Goal: Transaction & Acquisition: Purchase product/service

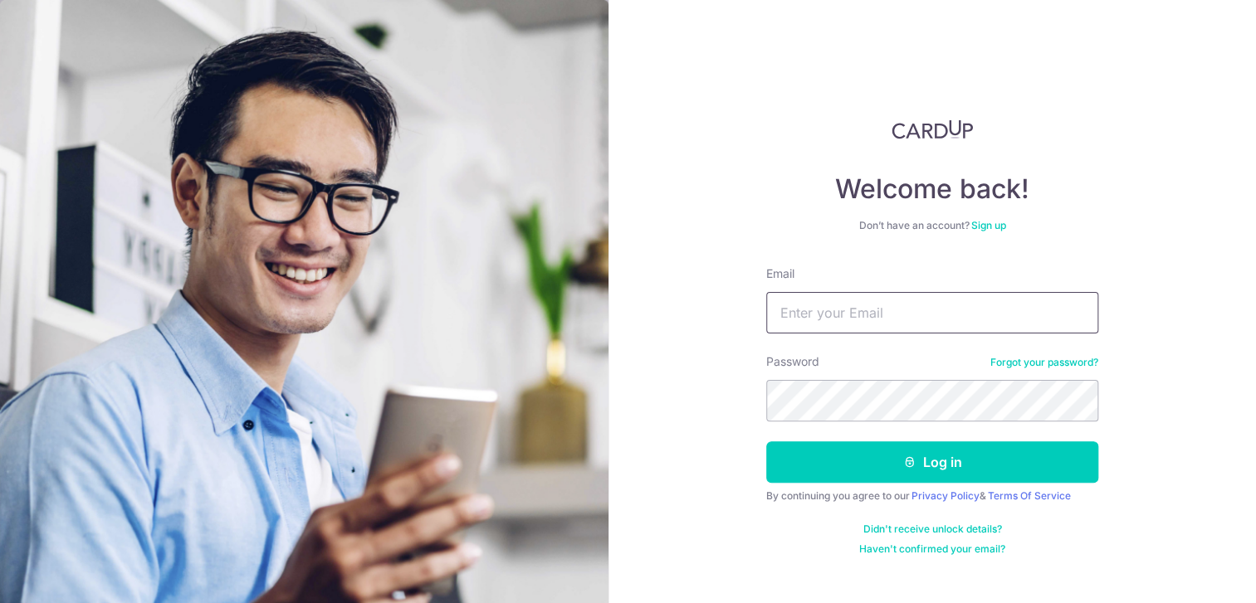
click at [893, 315] on input "Email" at bounding box center [932, 312] width 332 height 41
type input "[PERSON_NAME][EMAIL_ADDRESS][PERSON_NAME][DOMAIN_NAME]"
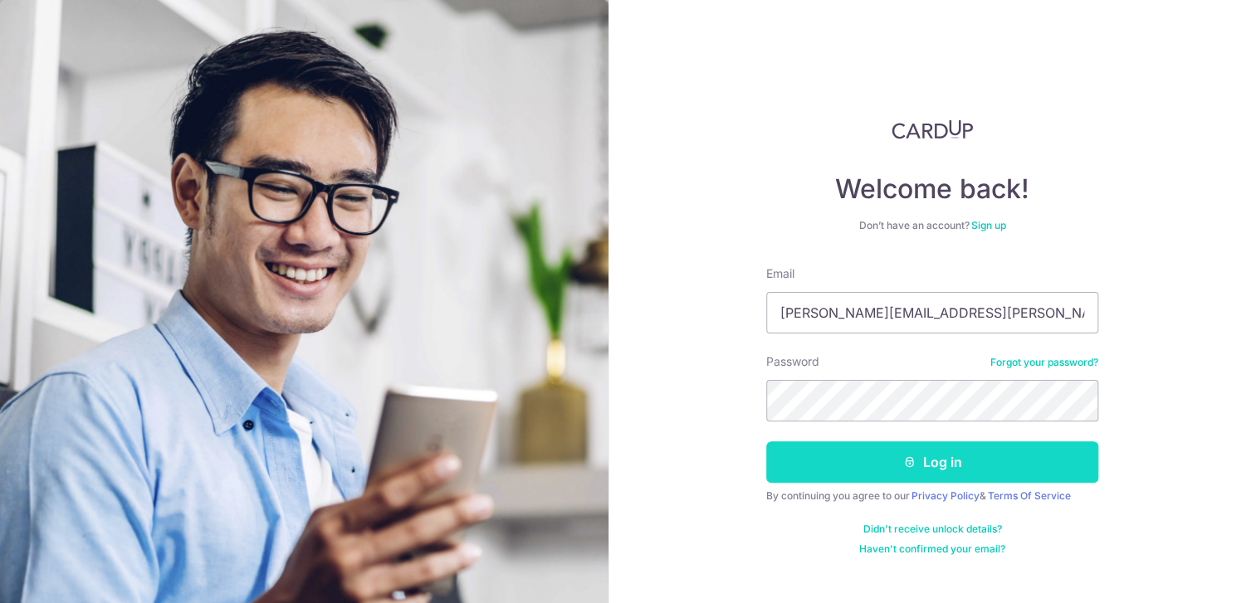
click at [964, 447] on button "Log in" at bounding box center [932, 462] width 332 height 41
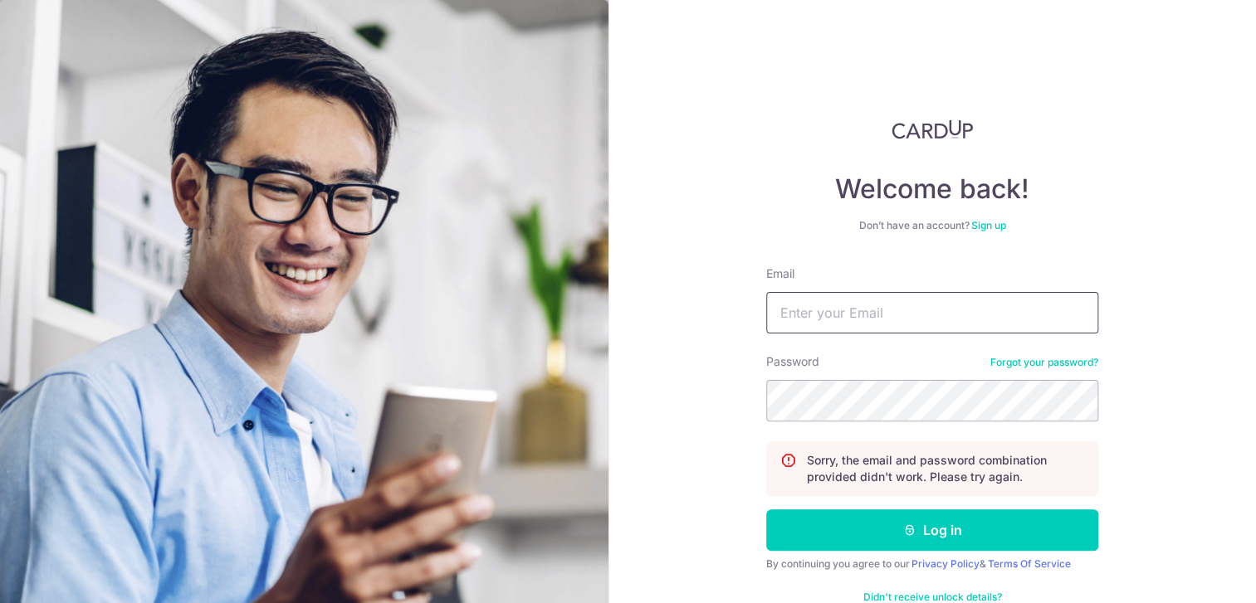
click at [871, 306] on input "Email" at bounding box center [932, 312] width 332 height 41
type input "kristin.yvonn@gmail.com"
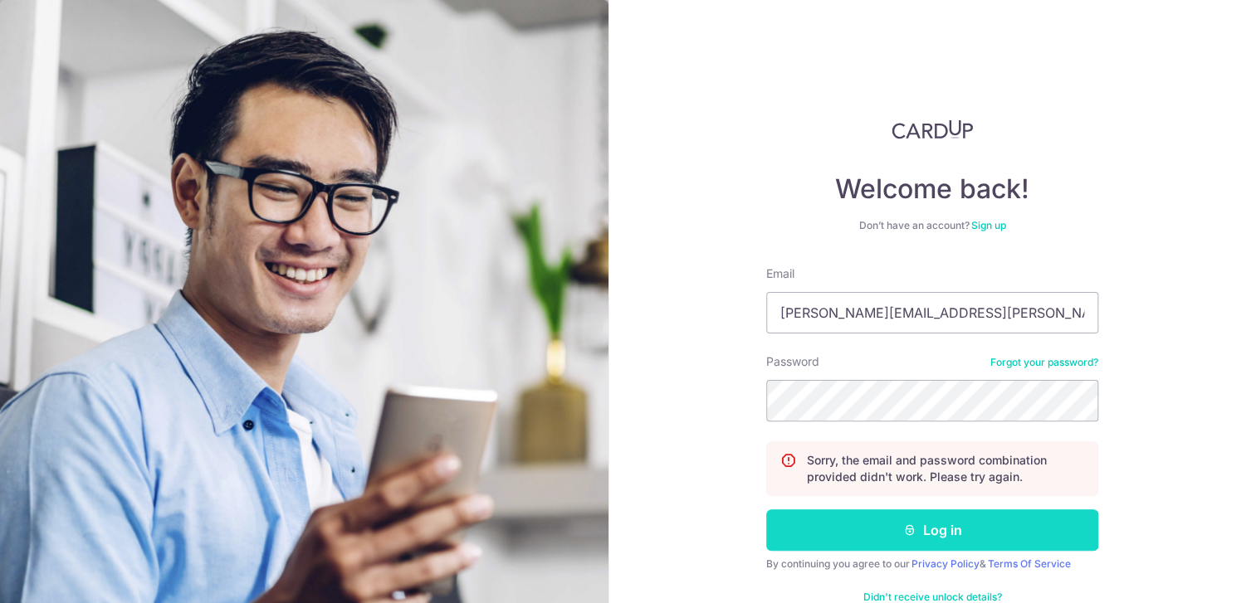
click at [952, 528] on button "Log in" at bounding box center [932, 530] width 332 height 41
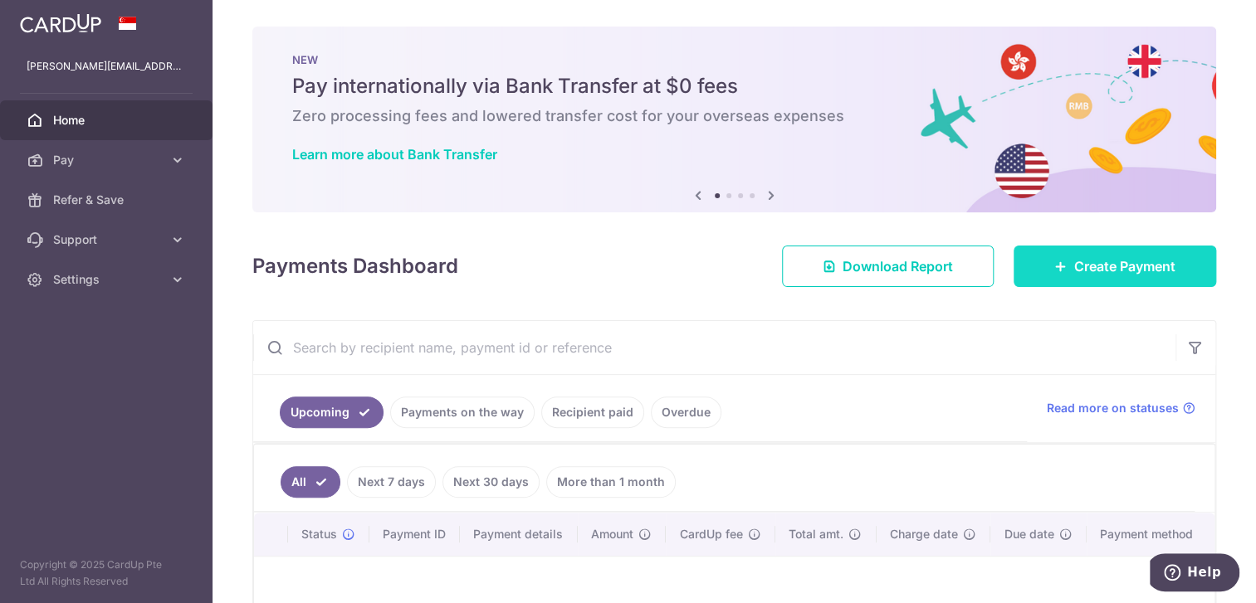
click at [1054, 261] on icon at bounding box center [1060, 266] width 13 height 13
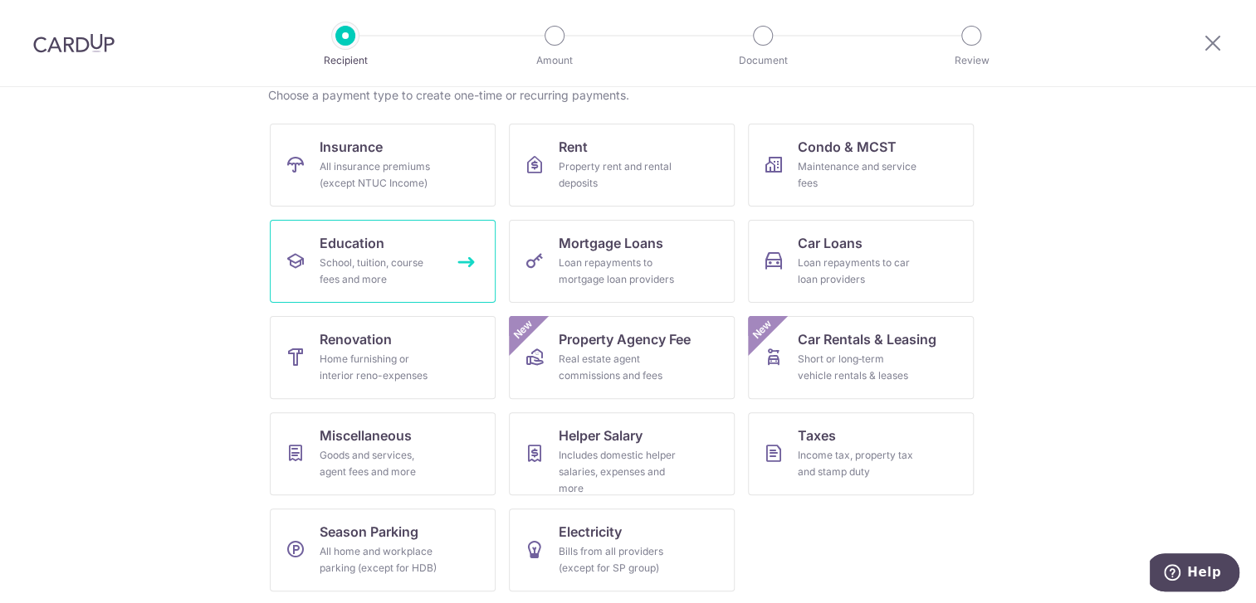
scroll to position [139, 0]
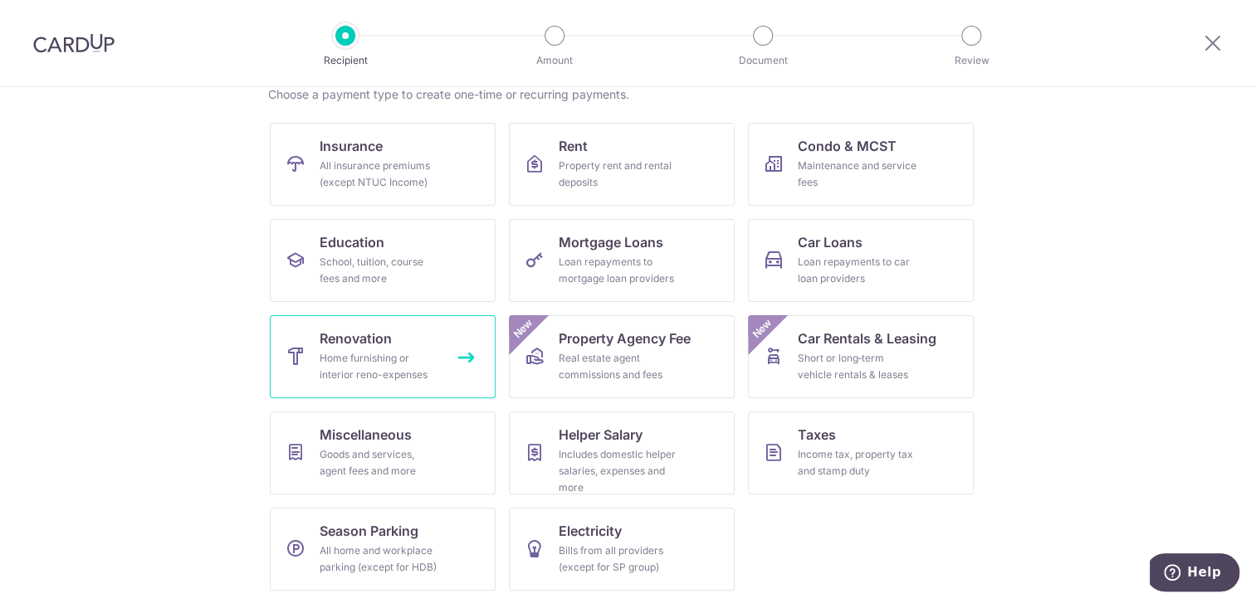
click at [361, 343] on span "Renovation" at bounding box center [356, 339] width 72 height 20
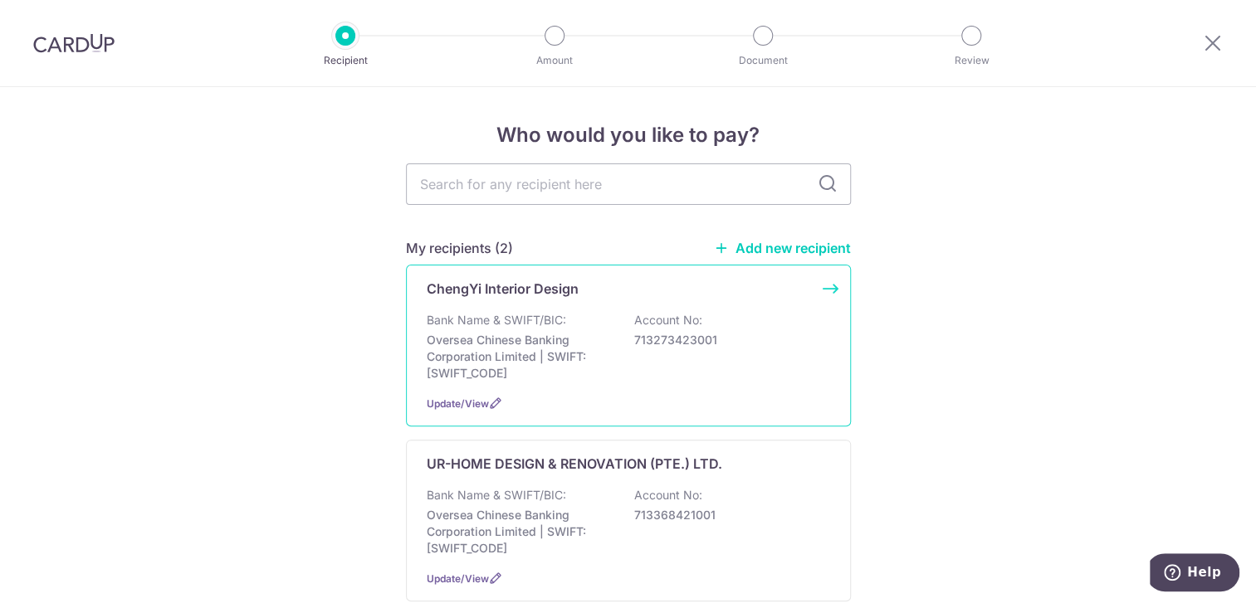
scroll to position [83, 0]
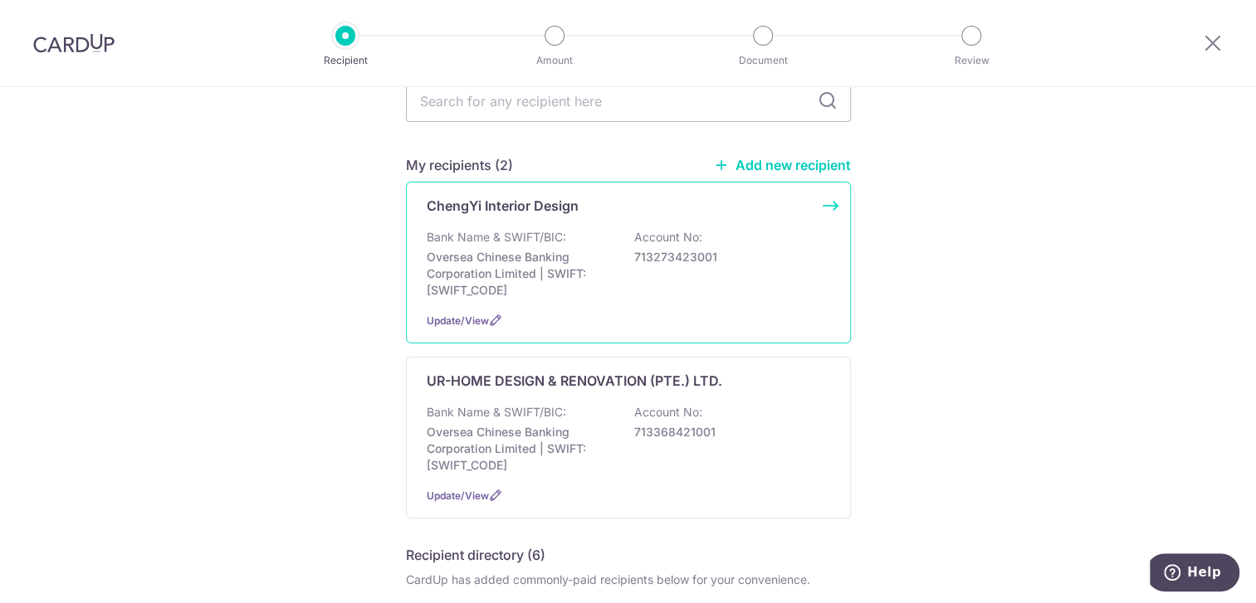
click at [590, 252] on p "Oversea Chinese Banking Corporation Limited | SWIFT: OCBCSGSGXXX" at bounding box center [520, 274] width 186 height 50
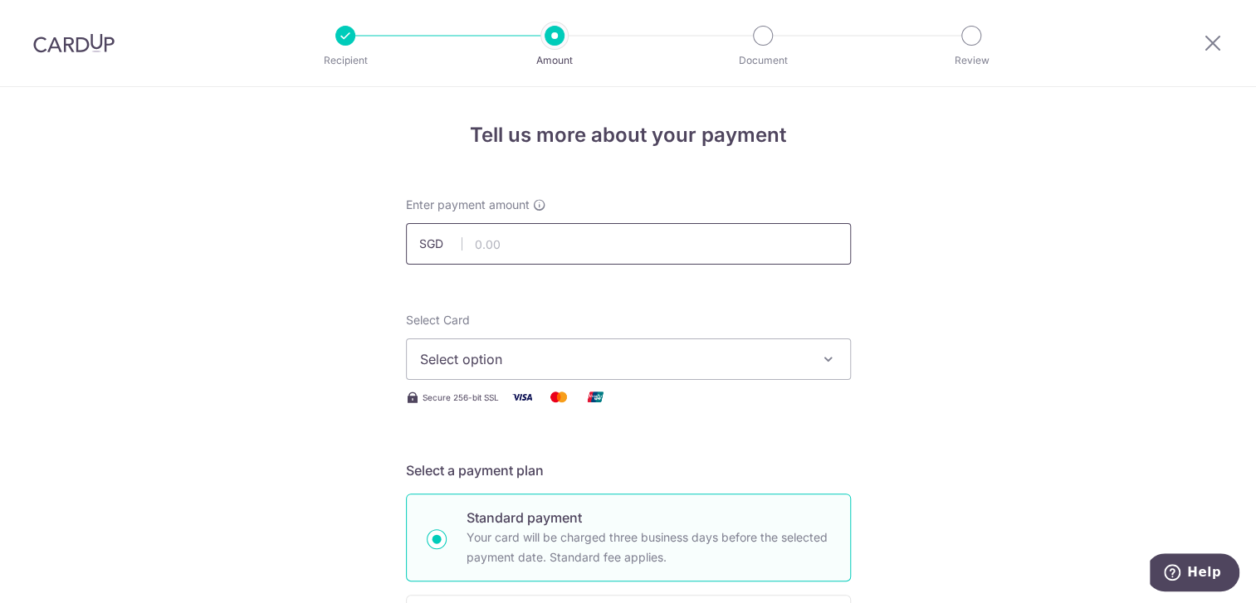
click at [550, 251] on input "text" at bounding box center [628, 243] width 445 height 41
type input "5,800.00"
click at [519, 356] on span "Select option" at bounding box center [613, 359] width 387 height 20
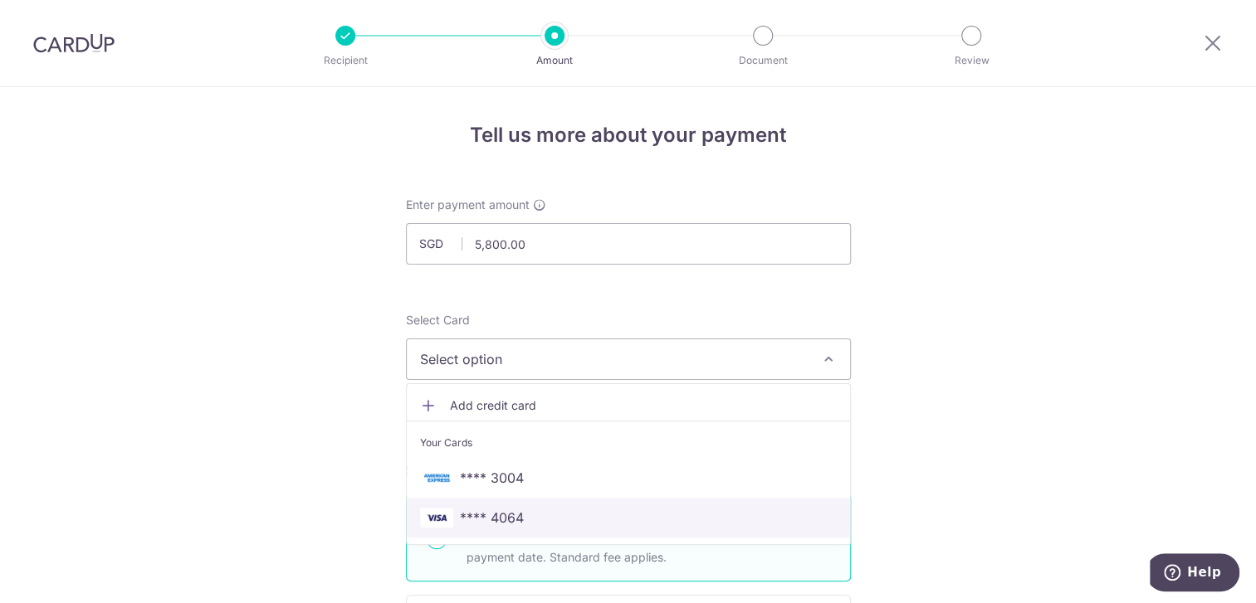
click at [507, 518] on span "**** 4064" at bounding box center [492, 518] width 64 height 20
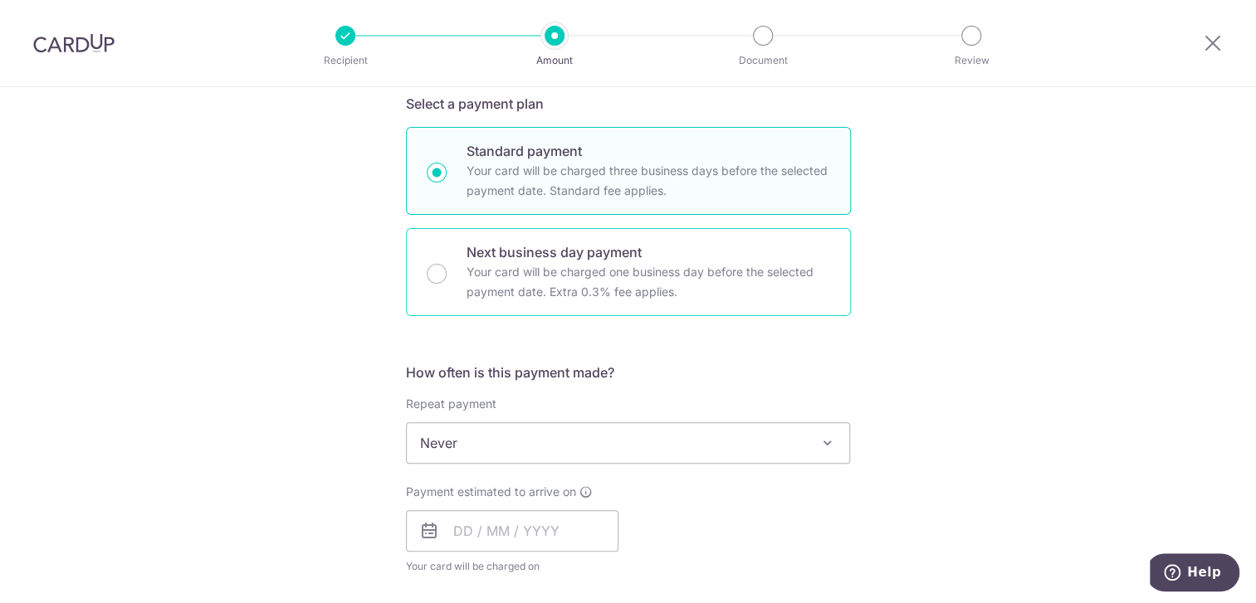
scroll to position [415, 0]
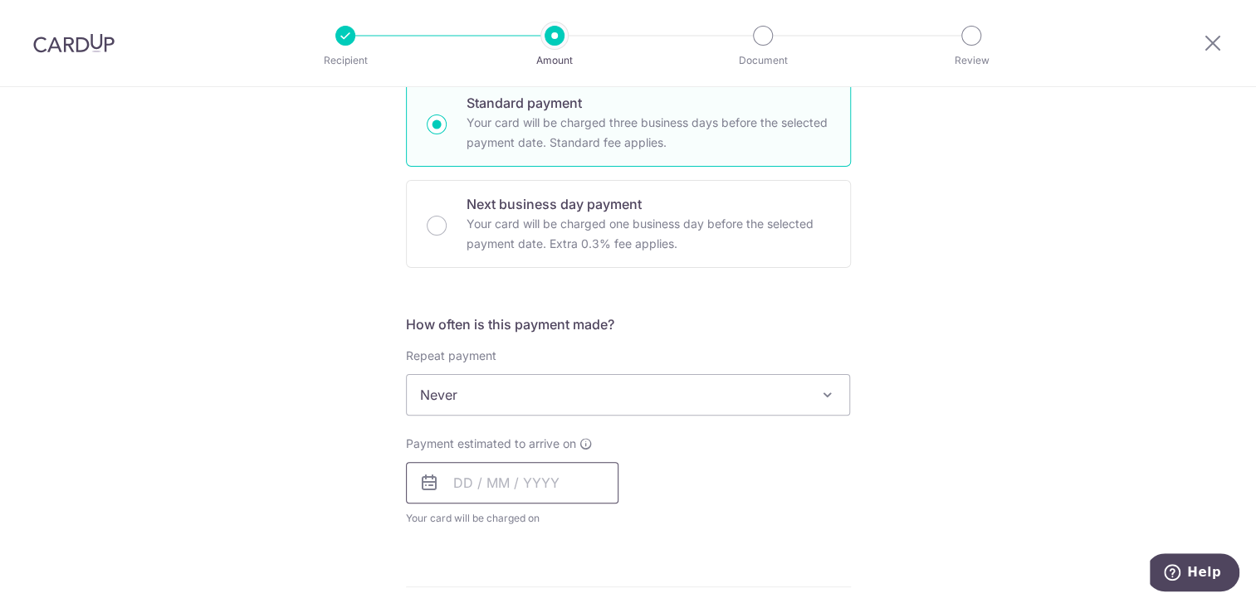
click at [504, 495] on input "text" at bounding box center [512, 482] width 212 height 41
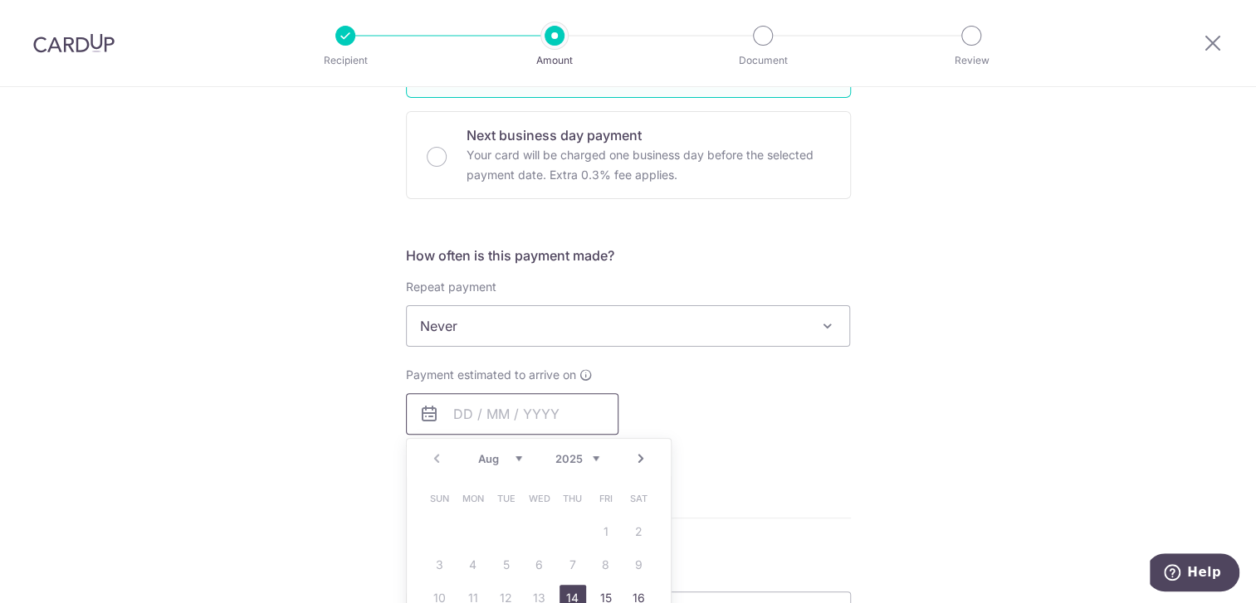
scroll to position [581, 0]
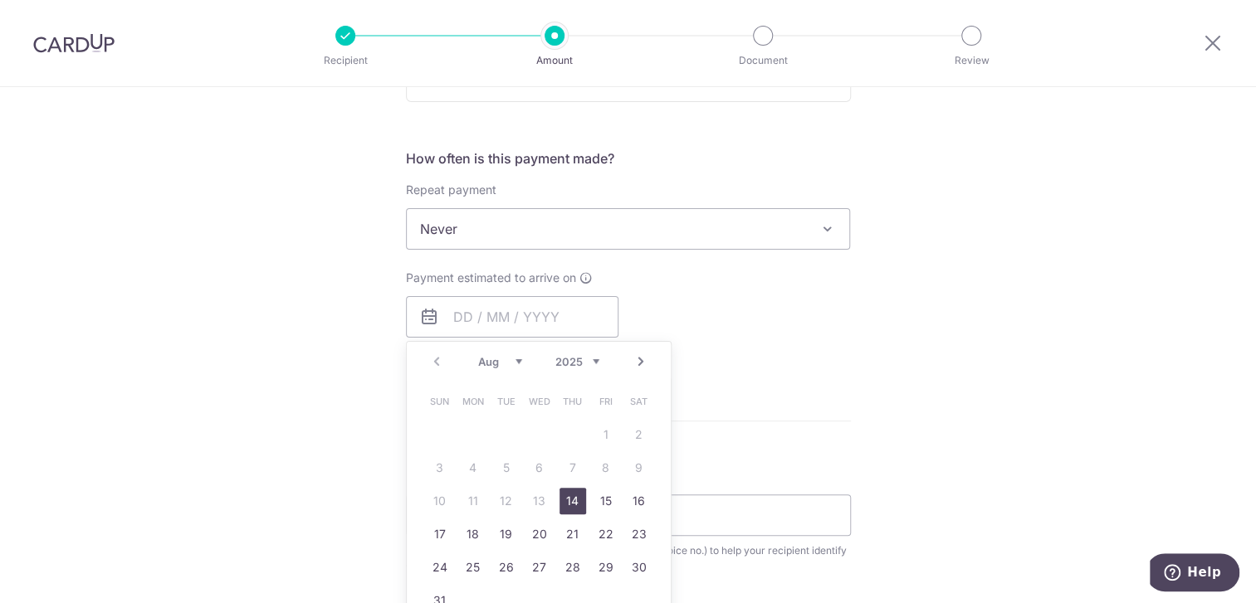
click at [569, 500] on link "14" at bounding box center [572, 501] width 27 height 27
type input "[DATE]"
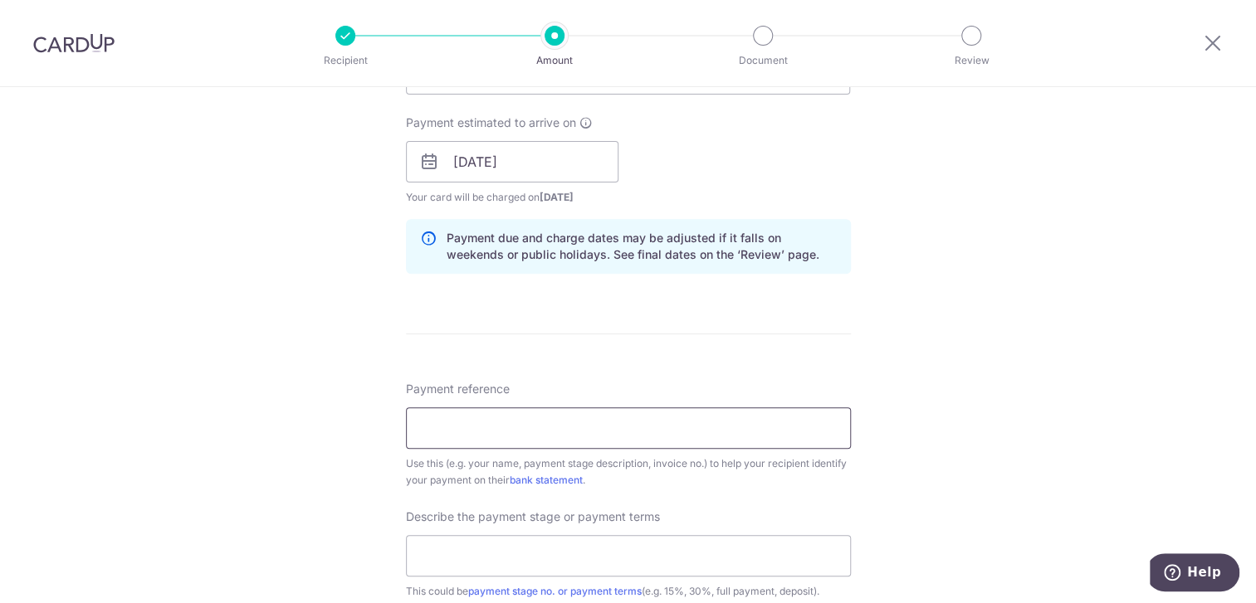
scroll to position [747, 0]
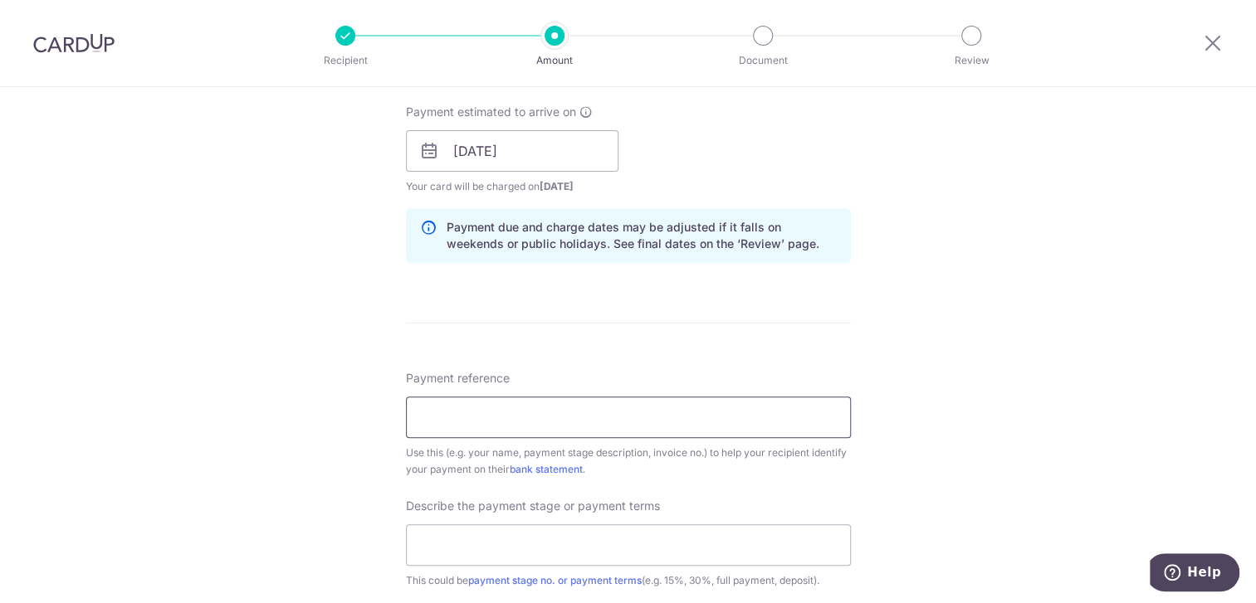
click at [615, 402] on input "Payment reference" at bounding box center [628, 417] width 445 height 41
click at [448, 413] on input "Final payment" at bounding box center [628, 417] width 445 height 41
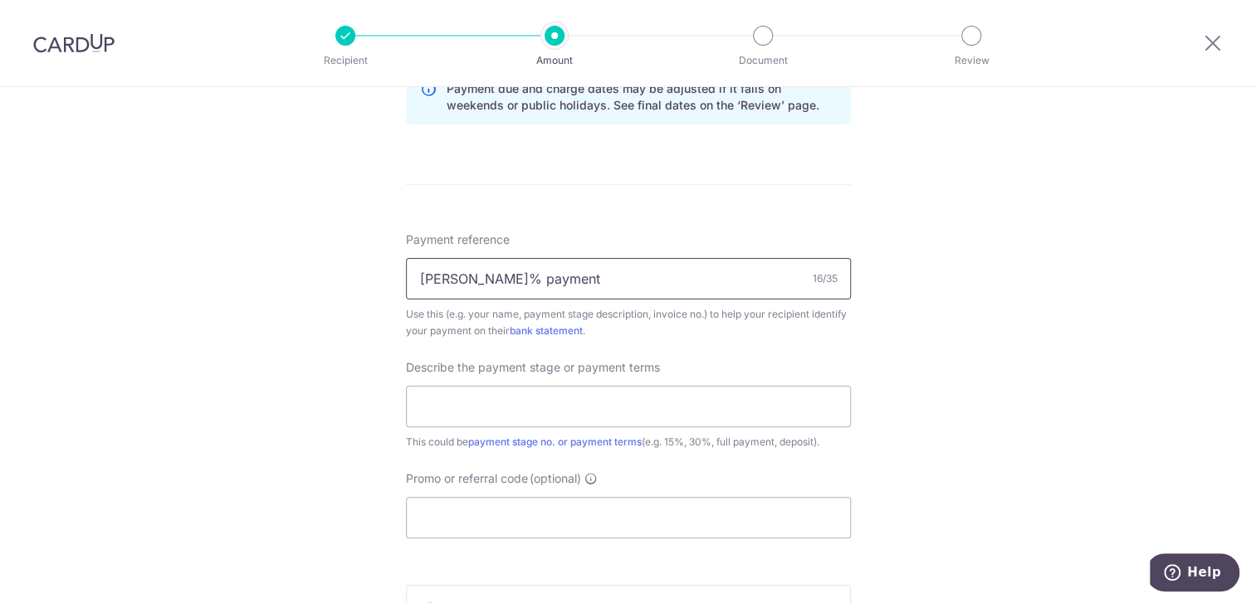
scroll to position [913, 0]
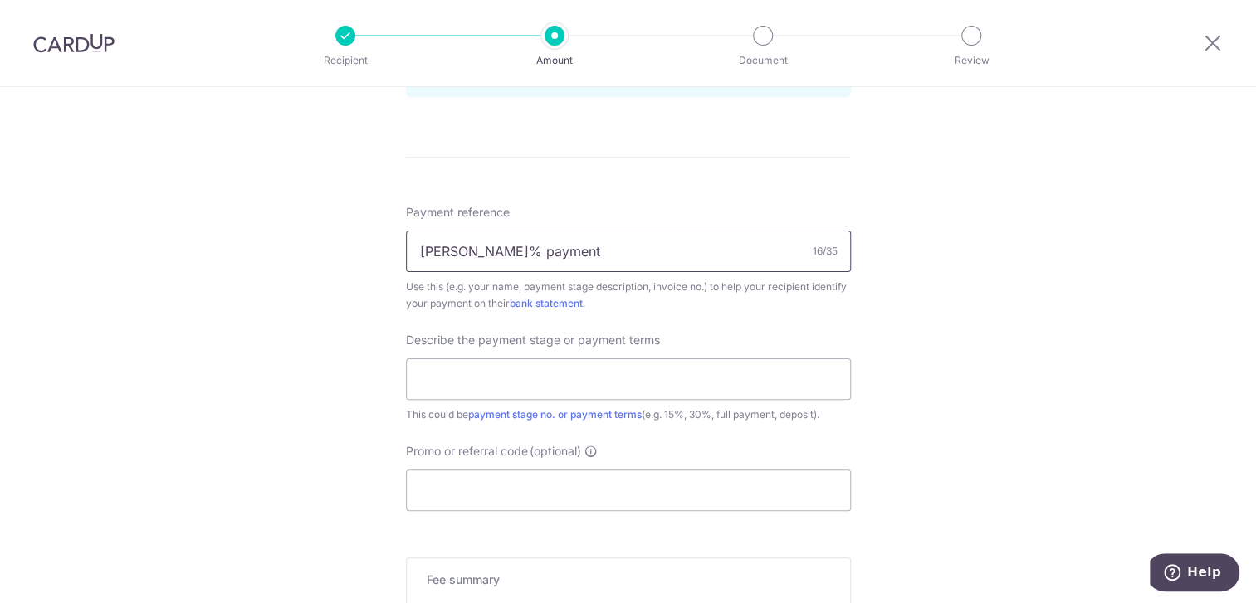
click at [569, 249] on input "Final 5% payment" at bounding box center [628, 251] width 445 height 41
drag, startPoint x: 569, startPoint y: 249, endPoint x: 383, endPoint y: 247, distance: 185.9
click at [383, 247] on div "Tell us more about your payment Enter payment amount SGD 5,800.00 5800.00 Selec…" at bounding box center [628, 14] width 1256 height 1681
type input "139 Lorong Ah Soo"
click at [448, 369] on input "text" at bounding box center [628, 379] width 445 height 41
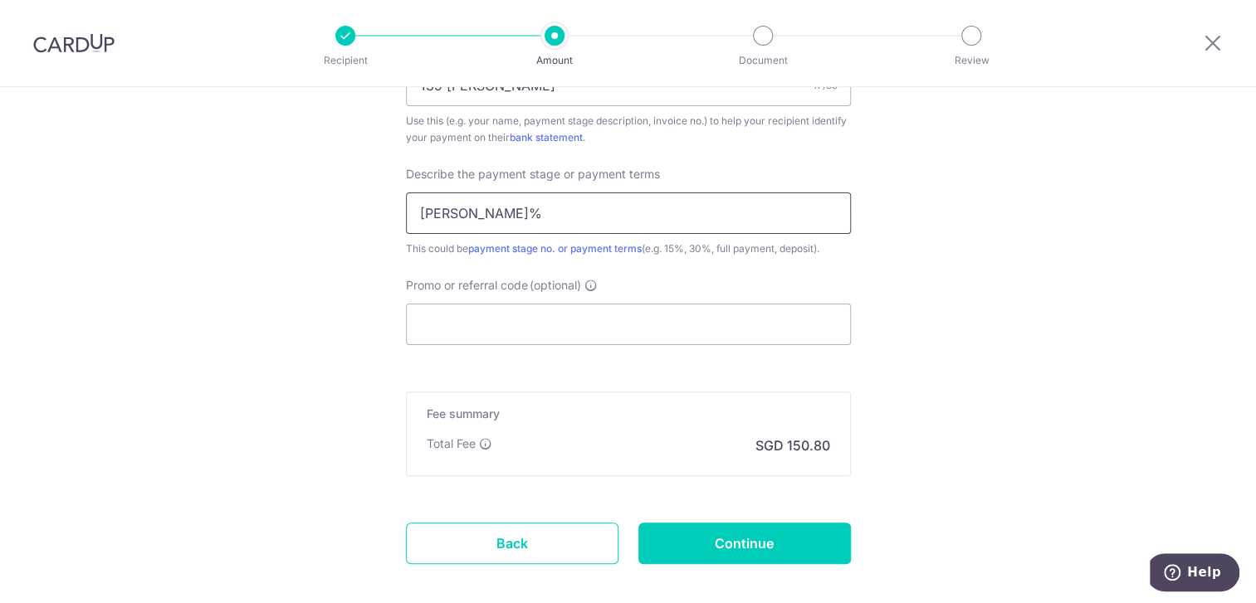
scroll to position [1162, 0]
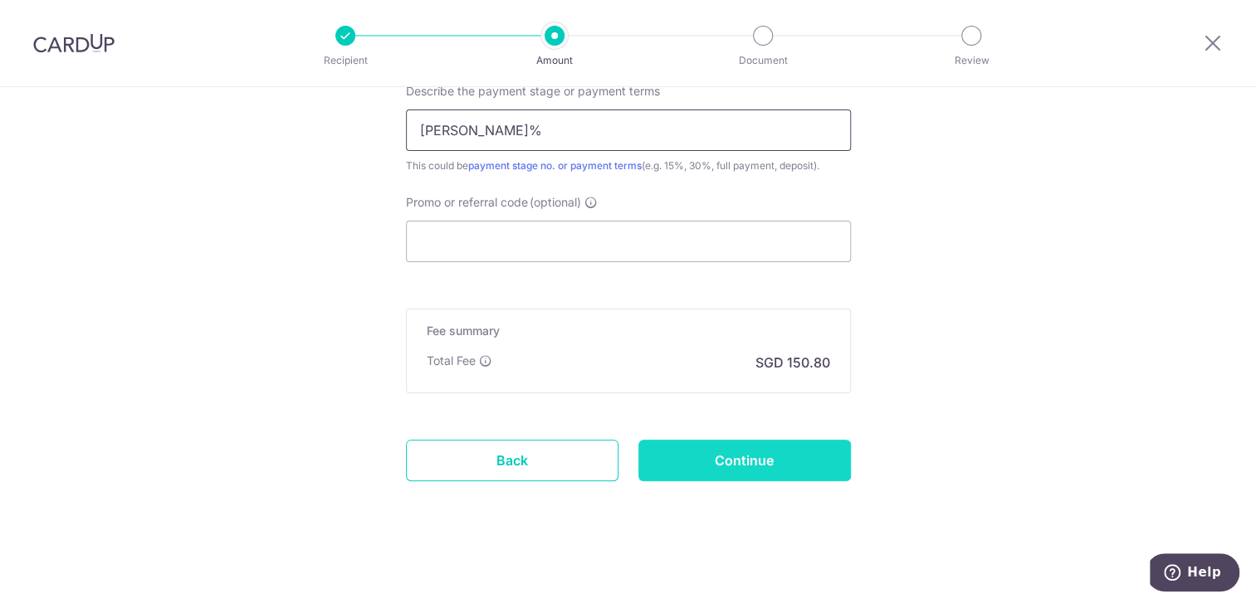
type input "Final 5%"
click at [744, 455] on input "Continue" at bounding box center [744, 460] width 212 height 41
type input "Create Schedule"
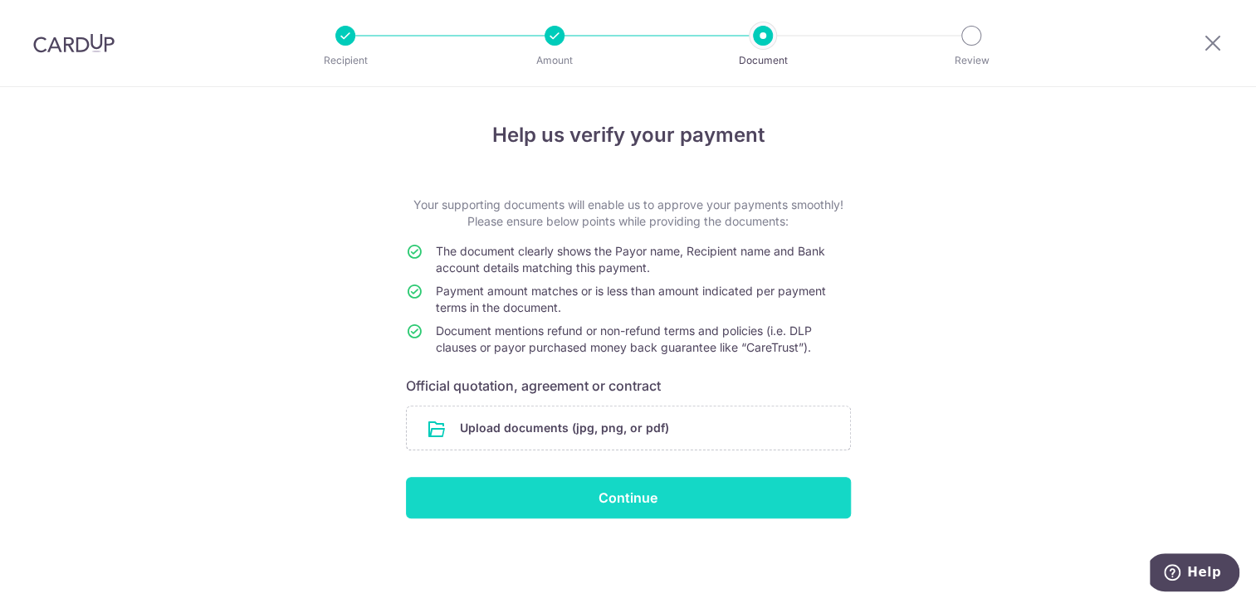
click at [613, 502] on input "Continue" at bounding box center [628, 497] width 445 height 41
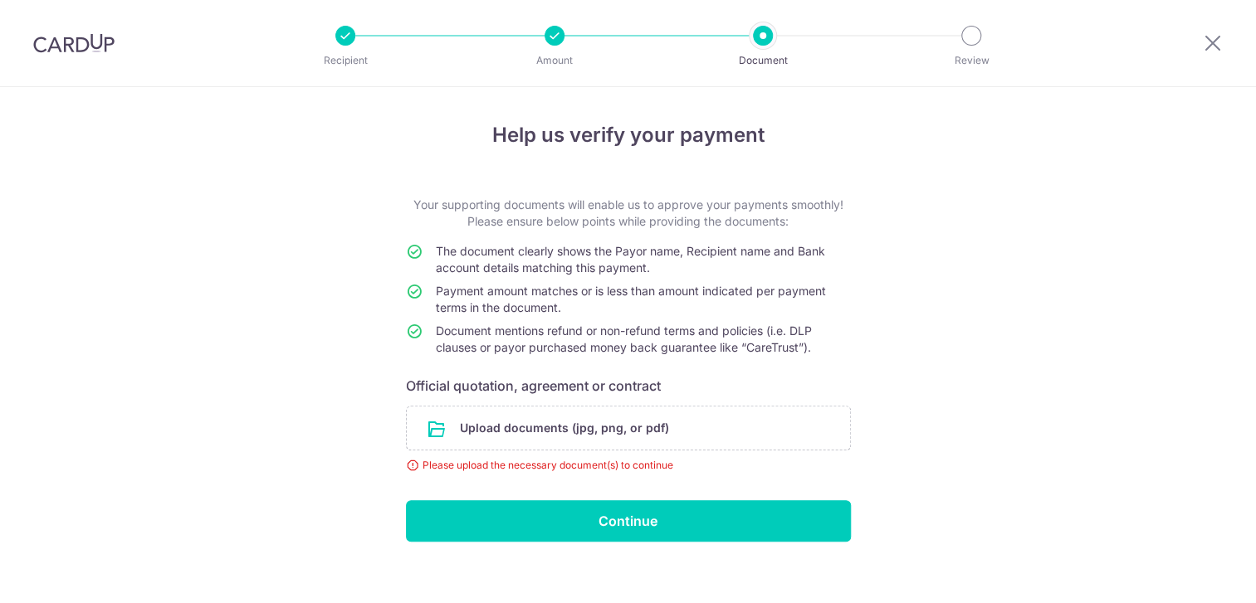
scroll to position [15, 0]
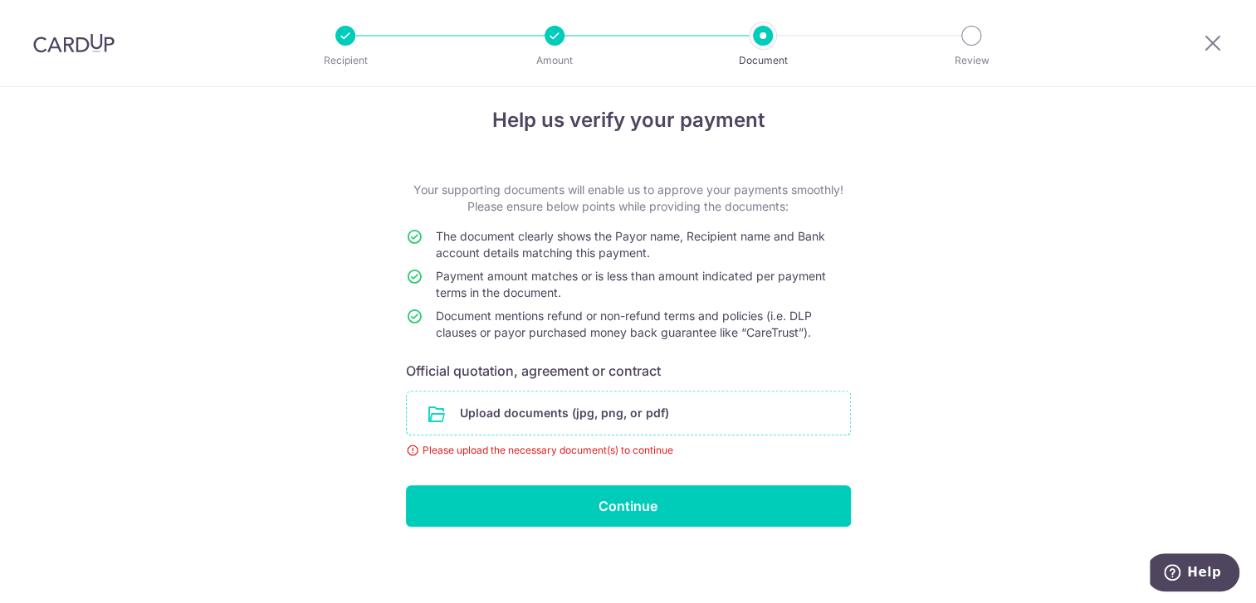
click at [627, 410] on input "file" at bounding box center [628, 413] width 443 height 43
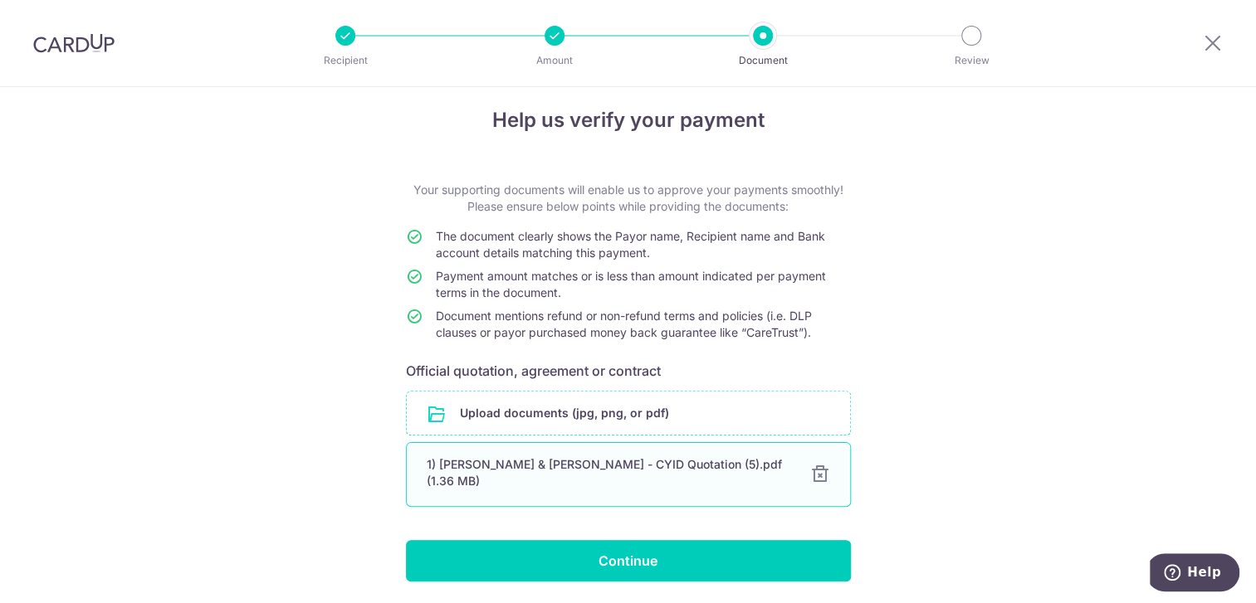
click at [514, 471] on div "1) Lionel & Yvonne - CYID Quotation (5).pdf (1.36 MB)" at bounding box center [609, 472] width 364 height 33
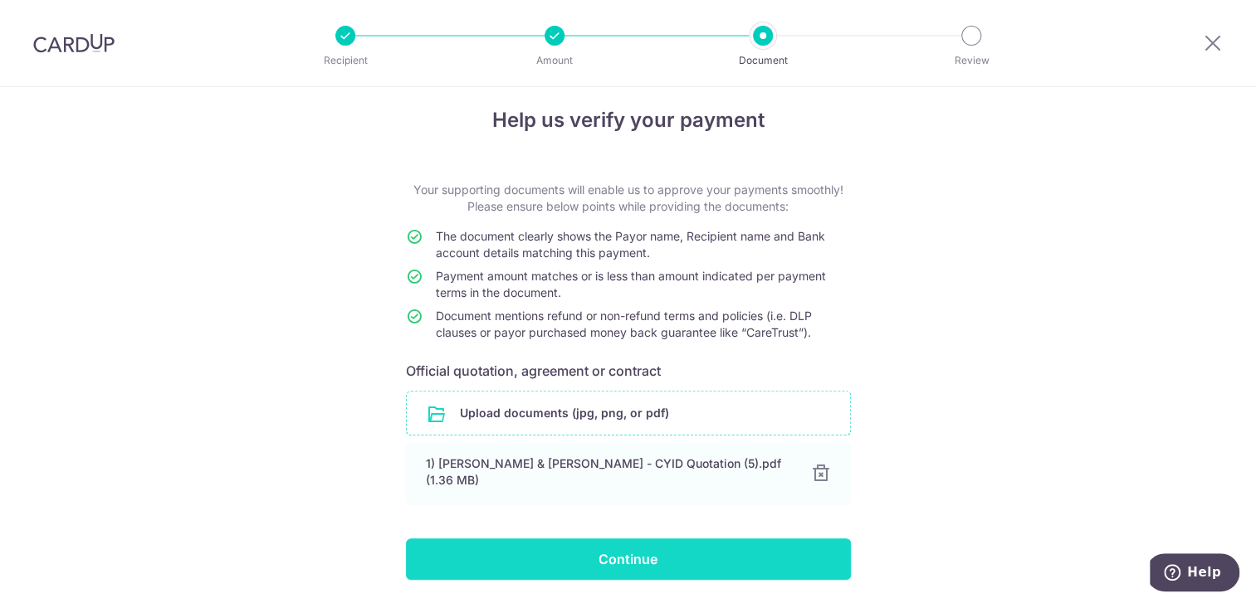
click at [652, 551] on input "Continue" at bounding box center [628, 559] width 445 height 41
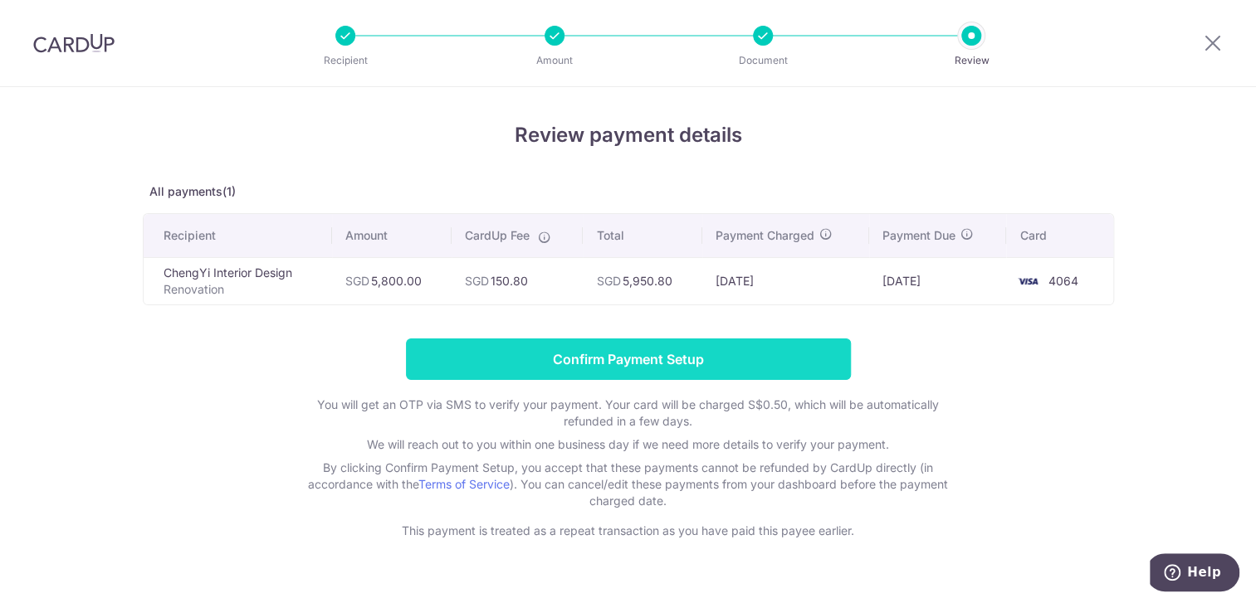
click at [678, 357] on input "Confirm Payment Setup" at bounding box center [628, 359] width 445 height 41
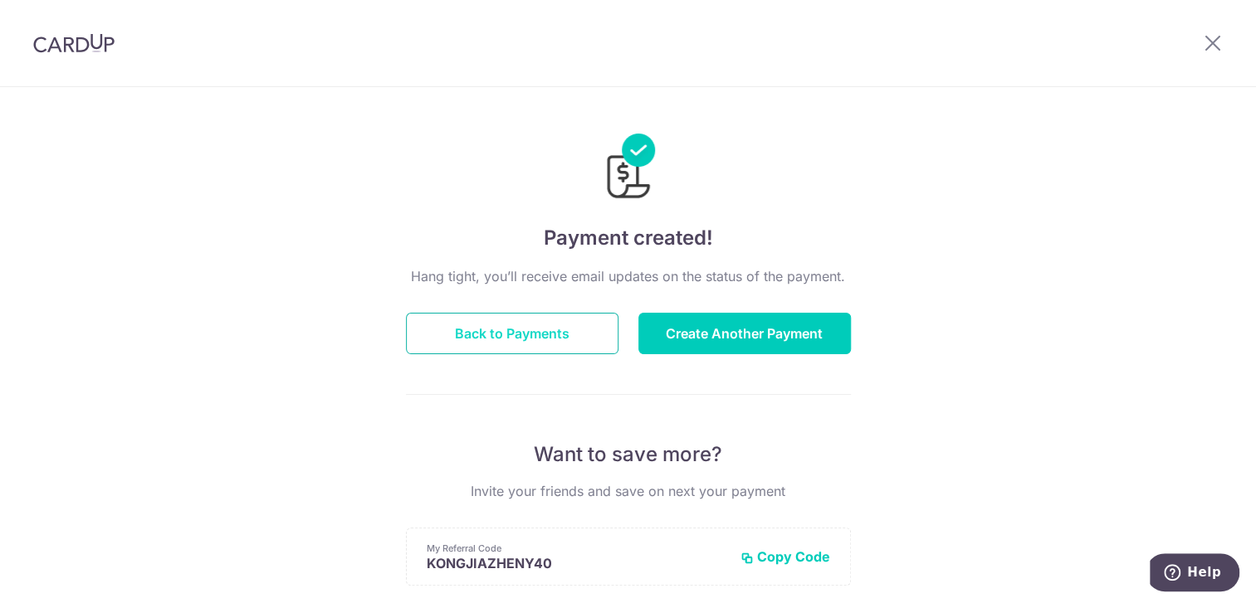
click at [550, 331] on button "Back to Payments" at bounding box center [512, 333] width 212 height 41
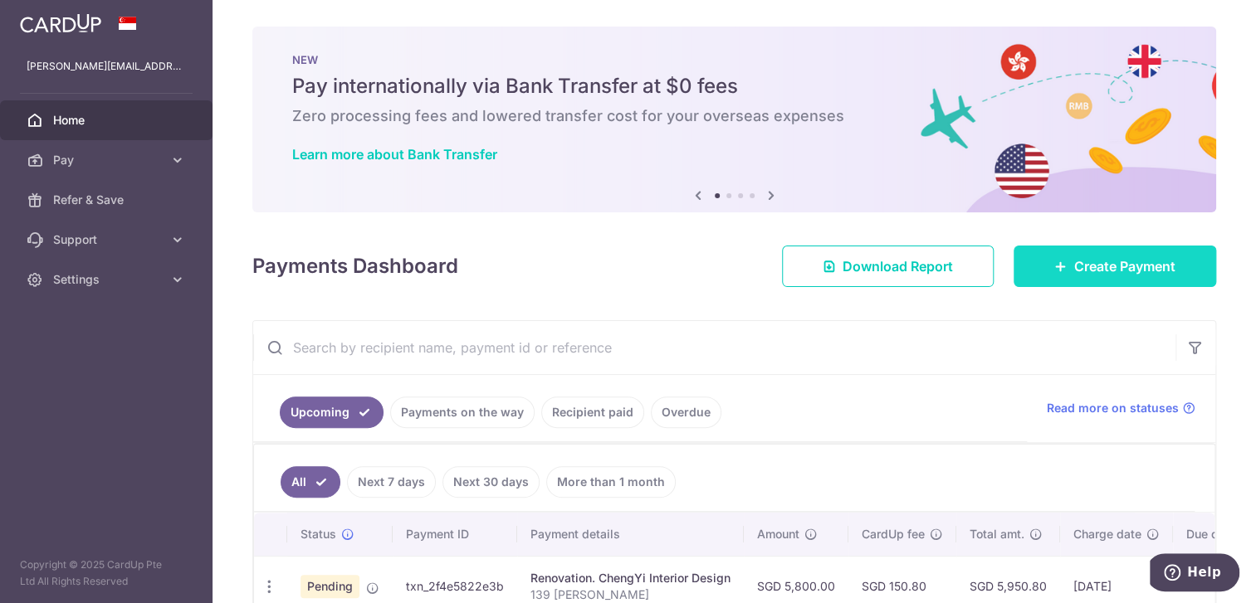
click at [1099, 271] on span "Create Payment" at bounding box center [1124, 266] width 101 height 20
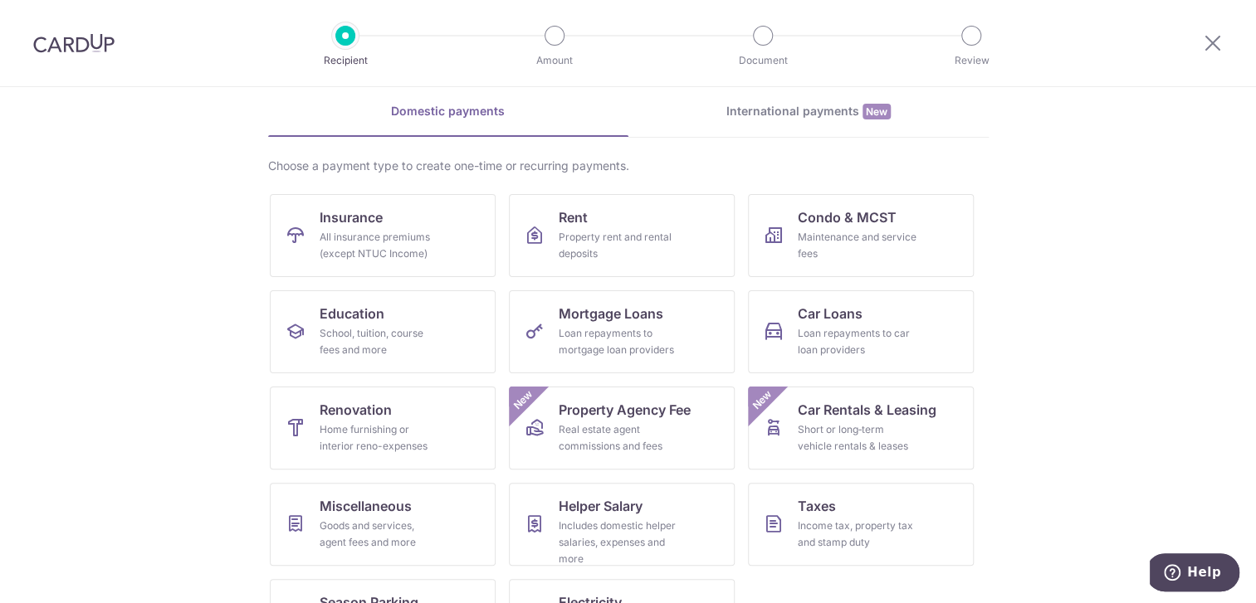
scroll to position [139, 0]
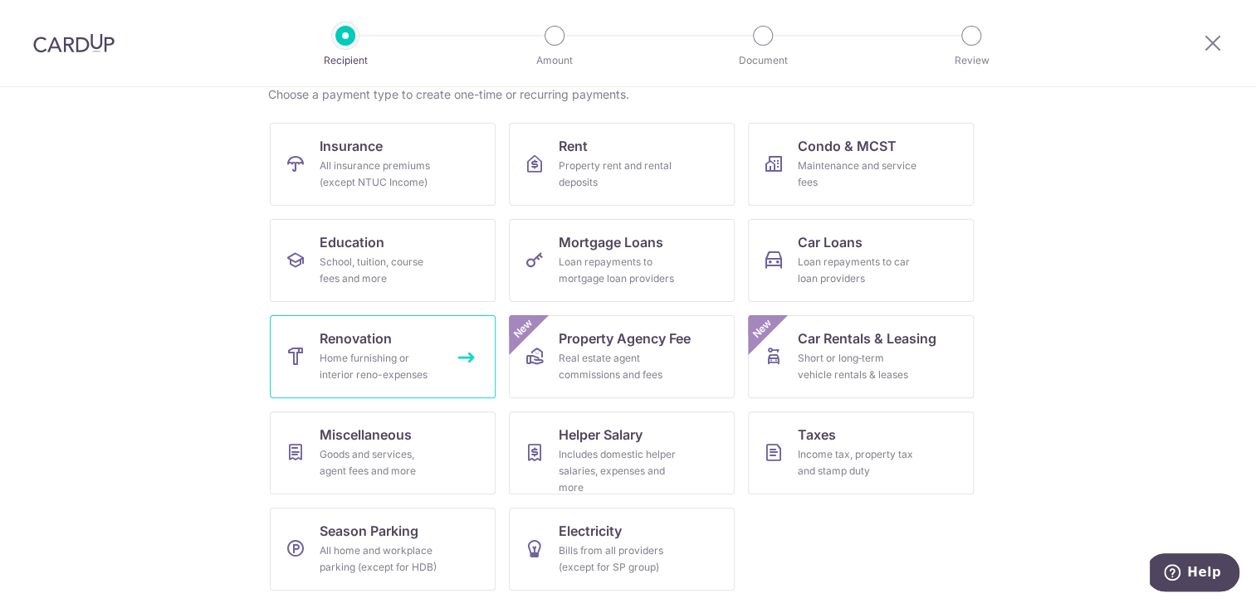
click at [424, 344] on link "Renovation Home furnishing or interior reno-expenses" at bounding box center [383, 356] width 226 height 83
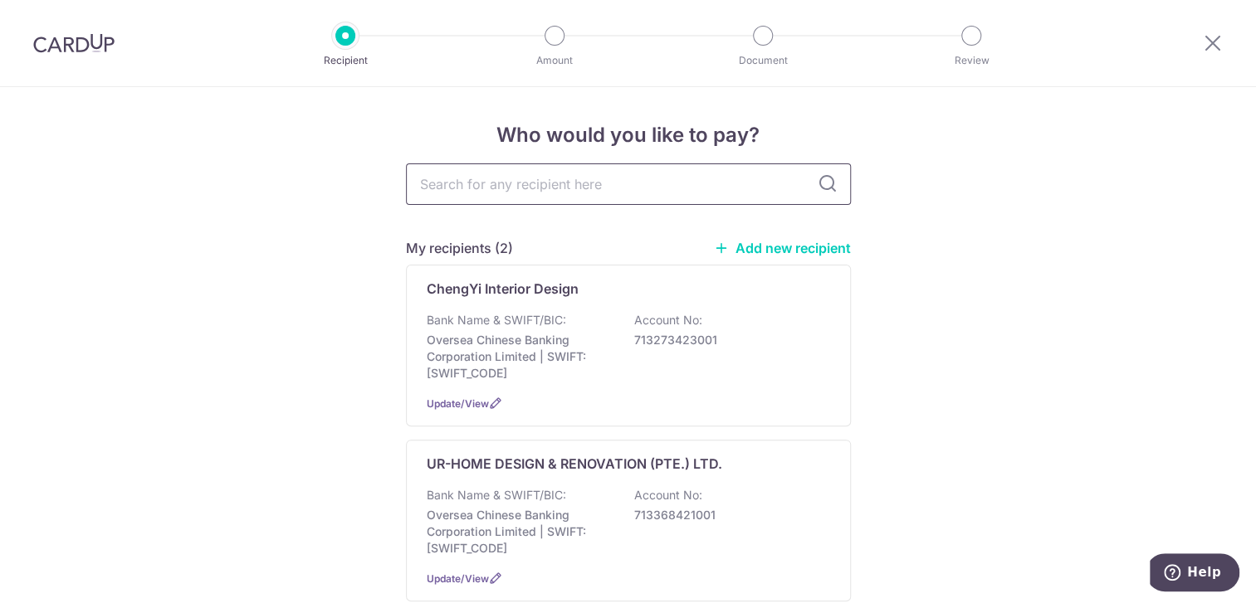
click at [578, 186] on input "text" at bounding box center [628, 184] width 445 height 41
type input "luxus"
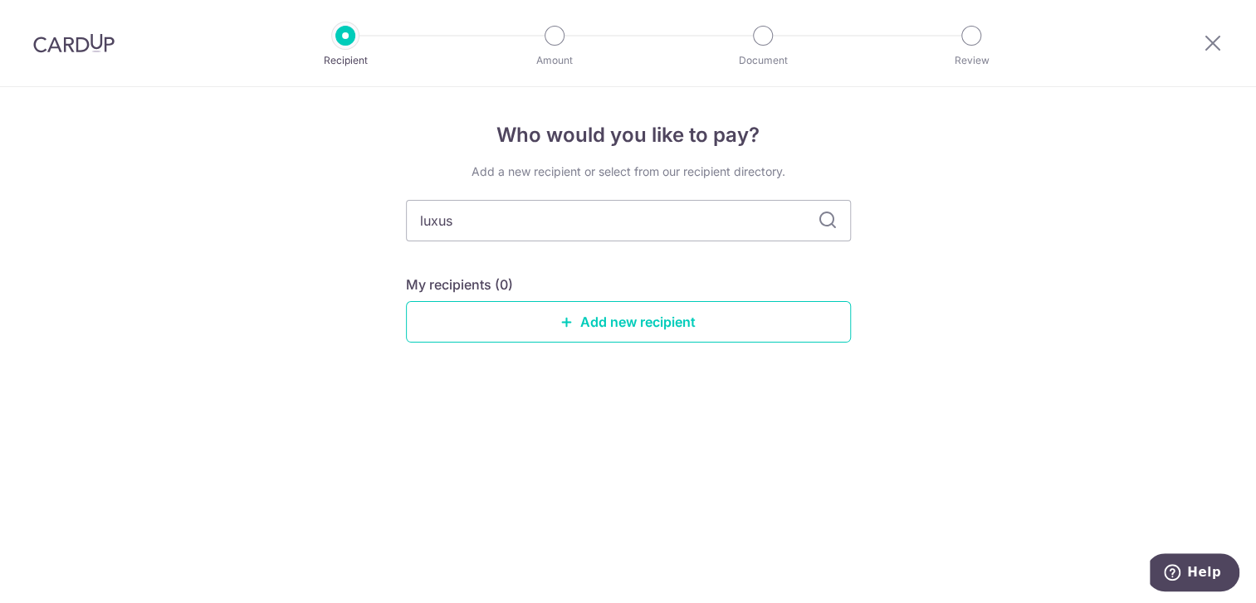
click at [833, 220] on icon at bounding box center [828, 221] width 20 height 20
click at [827, 219] on icon at bounding box center [828, 221] width 20 height 20
drag, startPoint x: 468, startPoint y: 220, endPoint x: 419, endPoint y: 217, distance: 49.1
click at [419, 217] on input "luxus" at bounding box center [628, 220] width 445 height 41
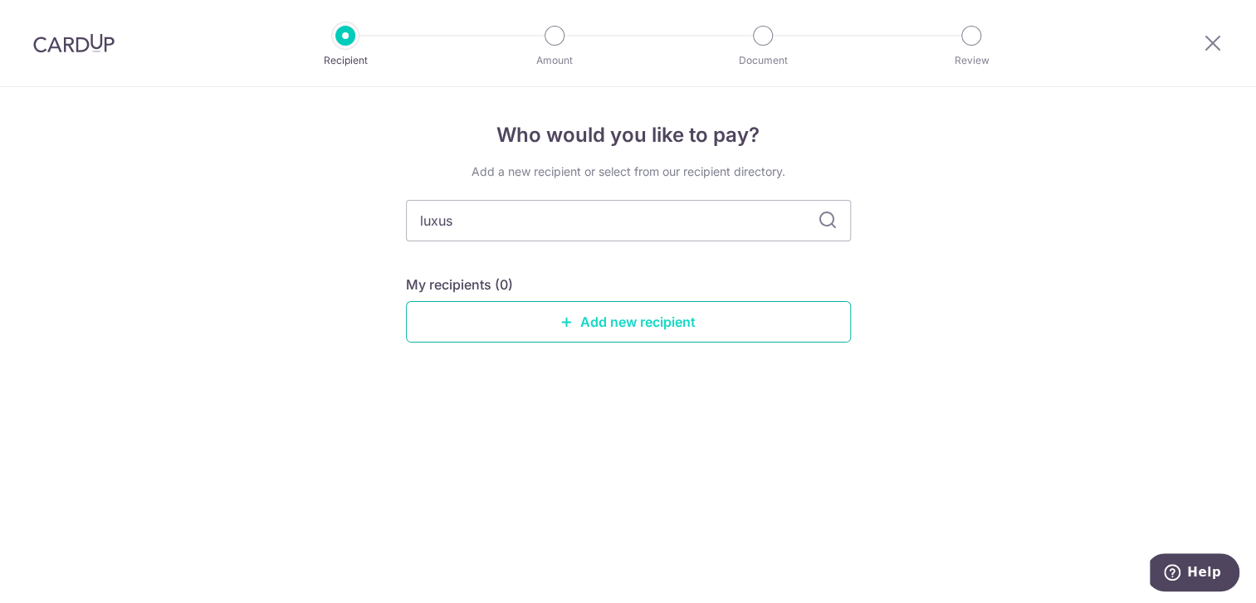
click at [565, 319] on icon at bounding box center [566, 321] width 13 height 13
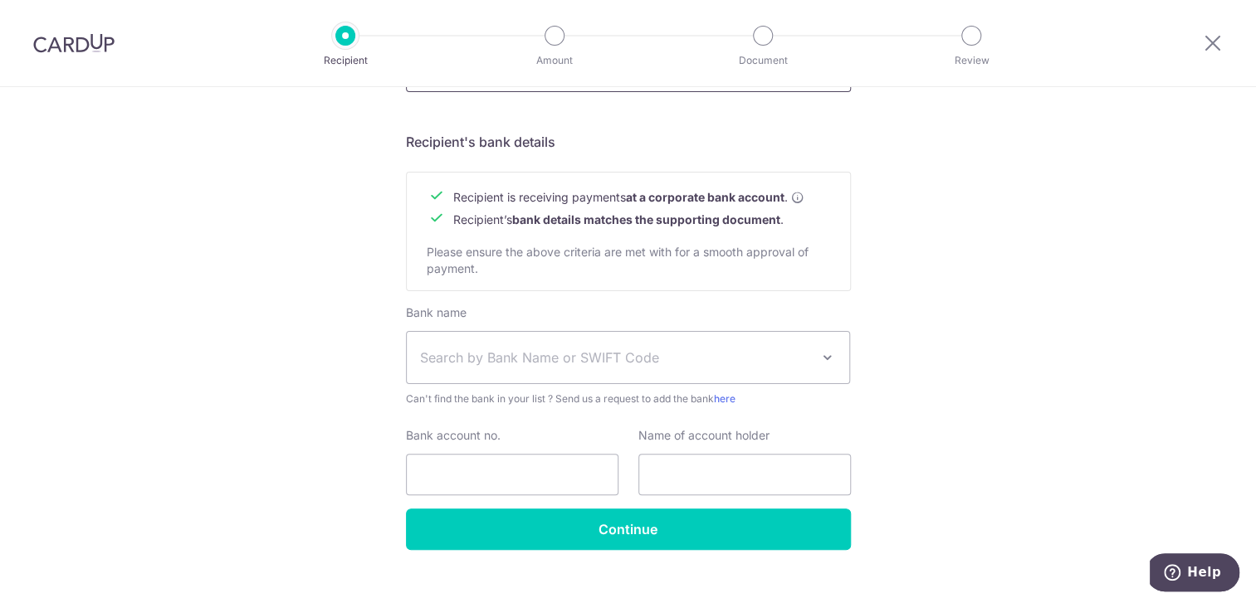
scroll to position [731, 0]
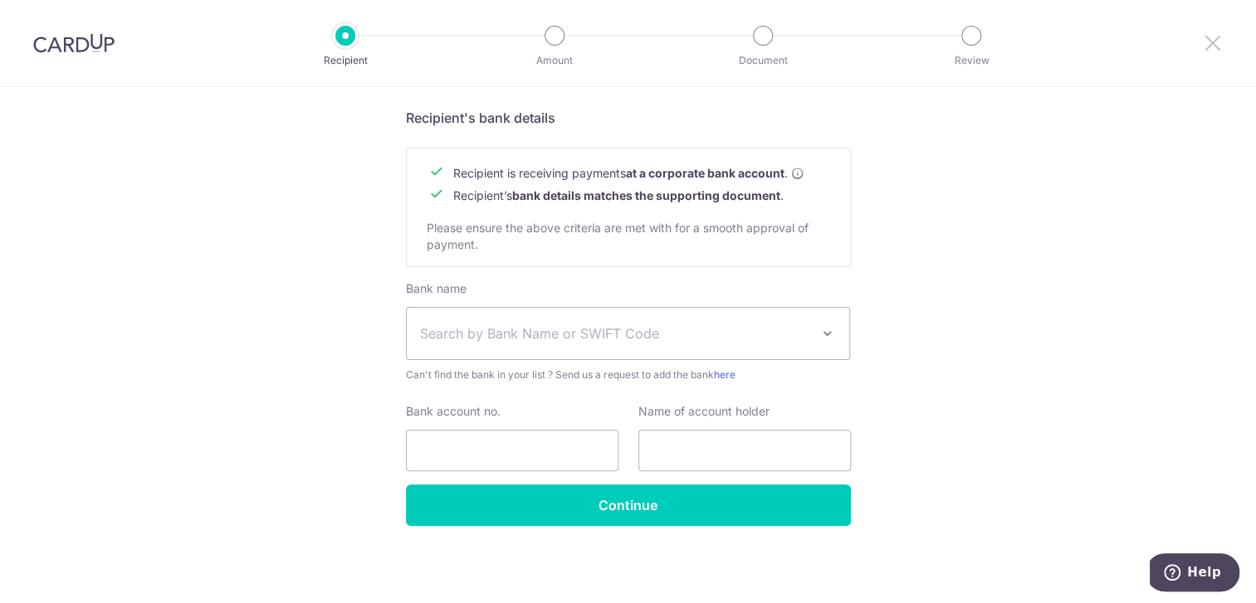
click at [1204, 42] on icon at bounding box center [1213, 42] width 20 height 21
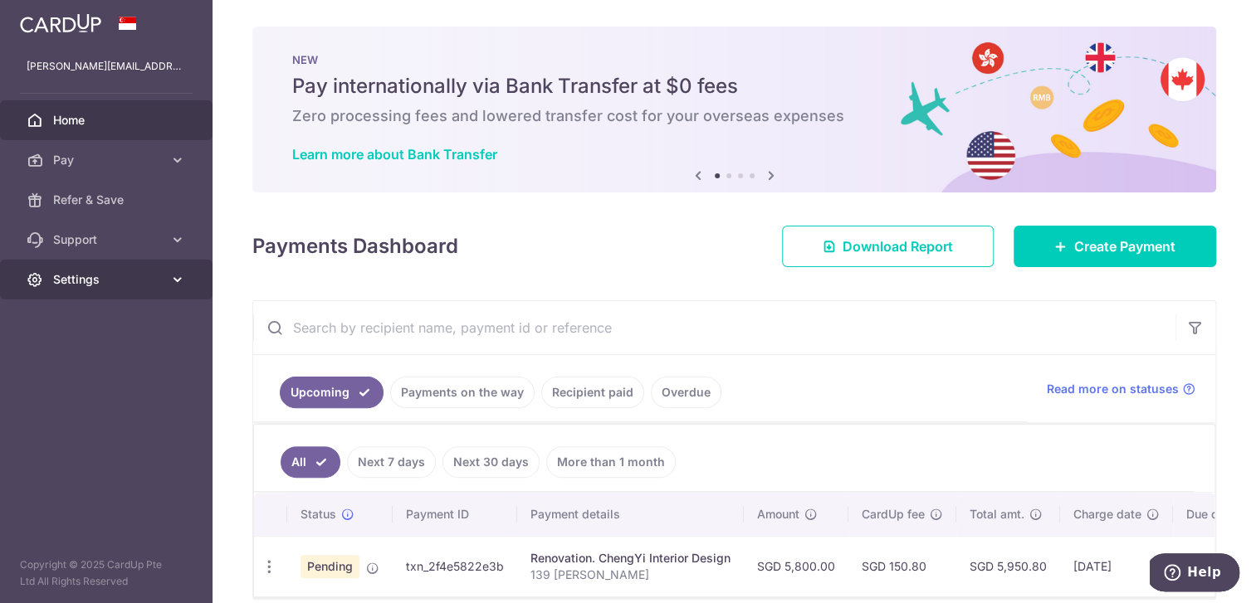
click at [114, 276] on span "Settings" at bounding box center [108, 279] width 110 height 17
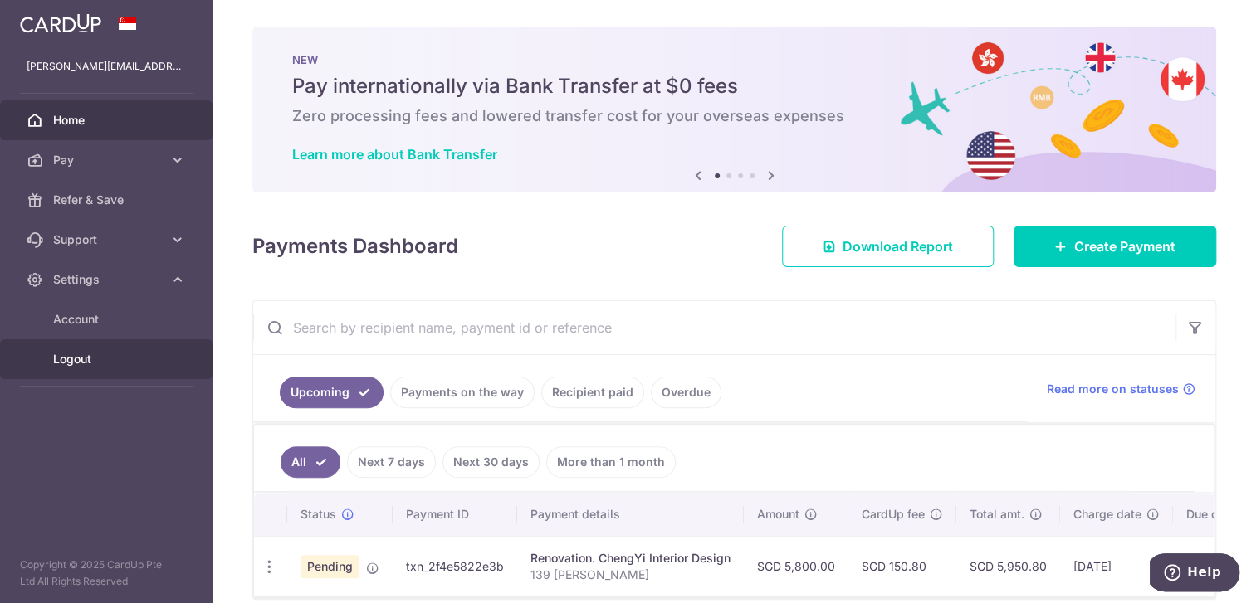
click at [92, 359] on span "Logout" at bounding box center [108, 359] width 110 height 17
